Goal: Task Accomplishment & Management: Use online tool/utility

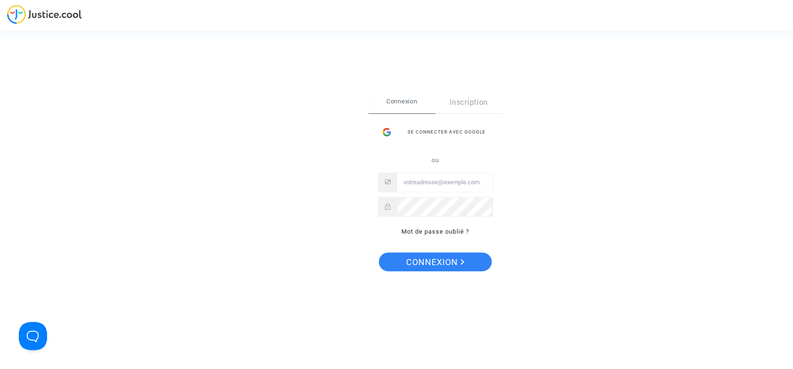
type input "[EMAIL_ADDRESS][DOMAIN_NAME]"
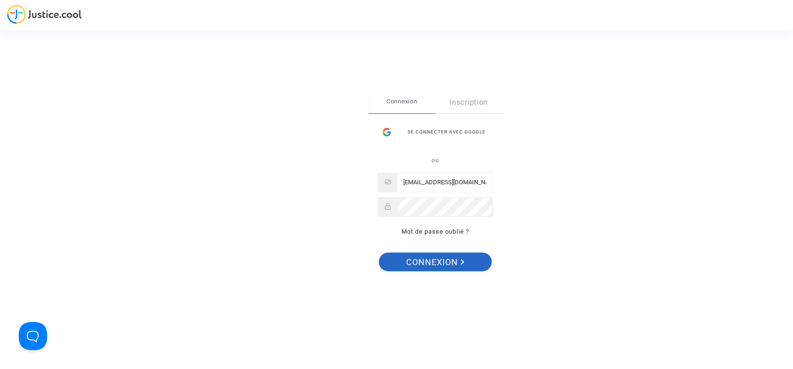
click at [414, 260] on span "Connexion" at bounding box center [436, 263] width 58 height 20
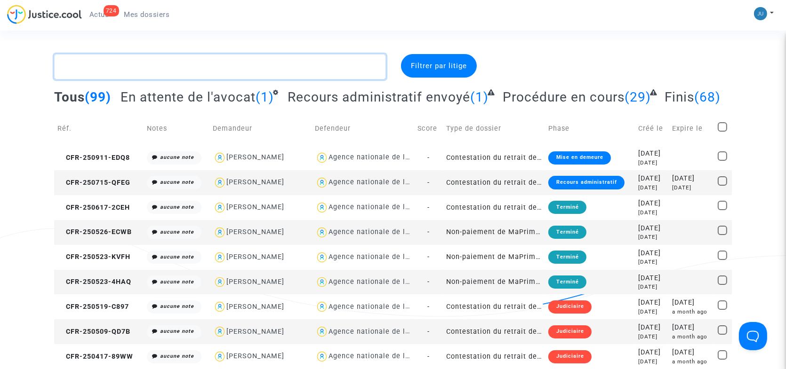
click at [161, 60] on textarea at bounding box center [220, 66] width 332 height 25
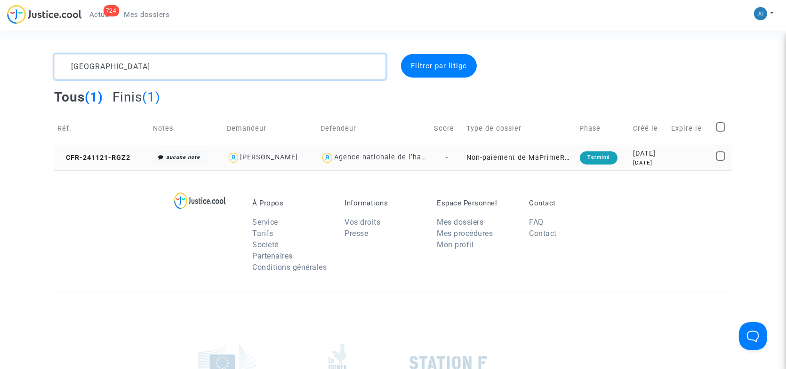
type textarea "[GEOGRAPHIC_DATA]"
click at [499, 160] on td "Non-paiement de MaPrimeRenov' par l'ANAH (mandataire)" at bounding box center [519, 157] width 113 height 25
